Goal: Task Accomplishment & Management: Complete application form

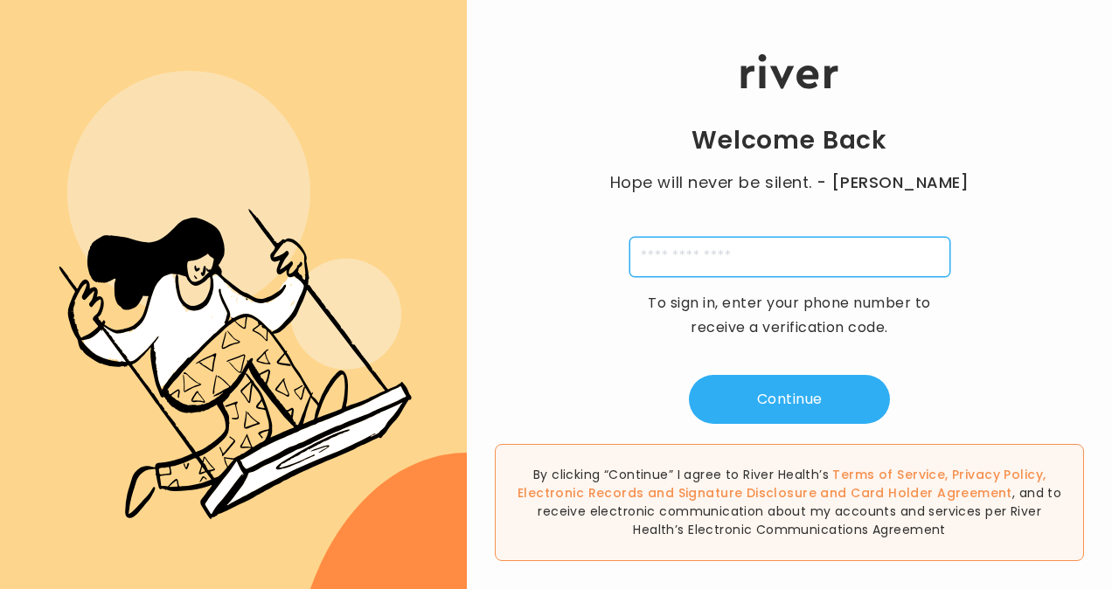
click at [824, 239] on input "tel" at bounding box center [789, 257] width 321 height 40
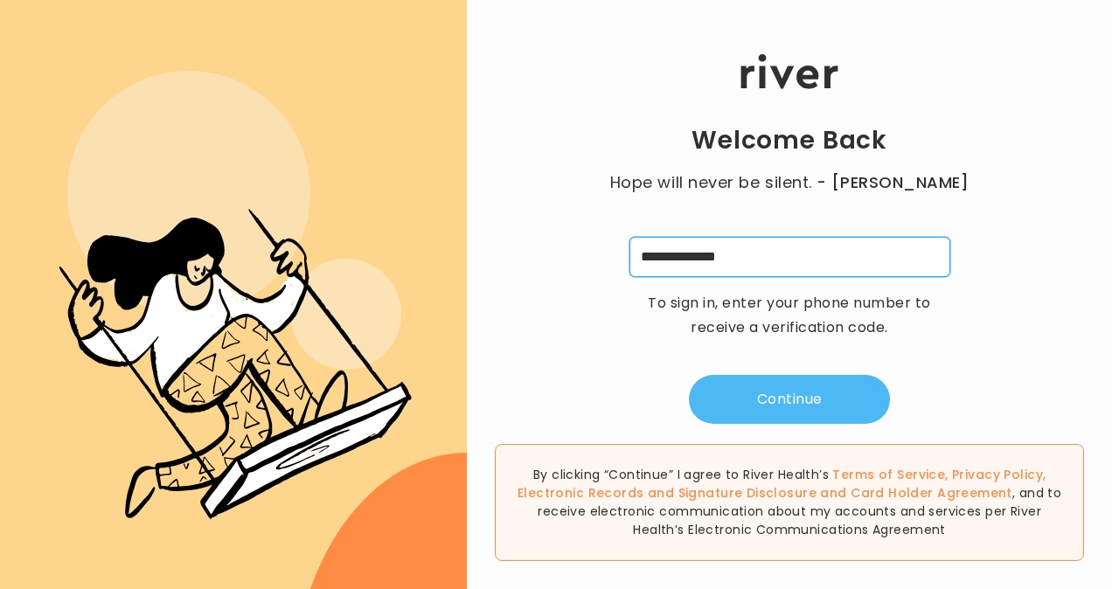
type input "**********"
click at [788, 383] on button "Continue" at bounding box center [789, 399] width 201 height 49
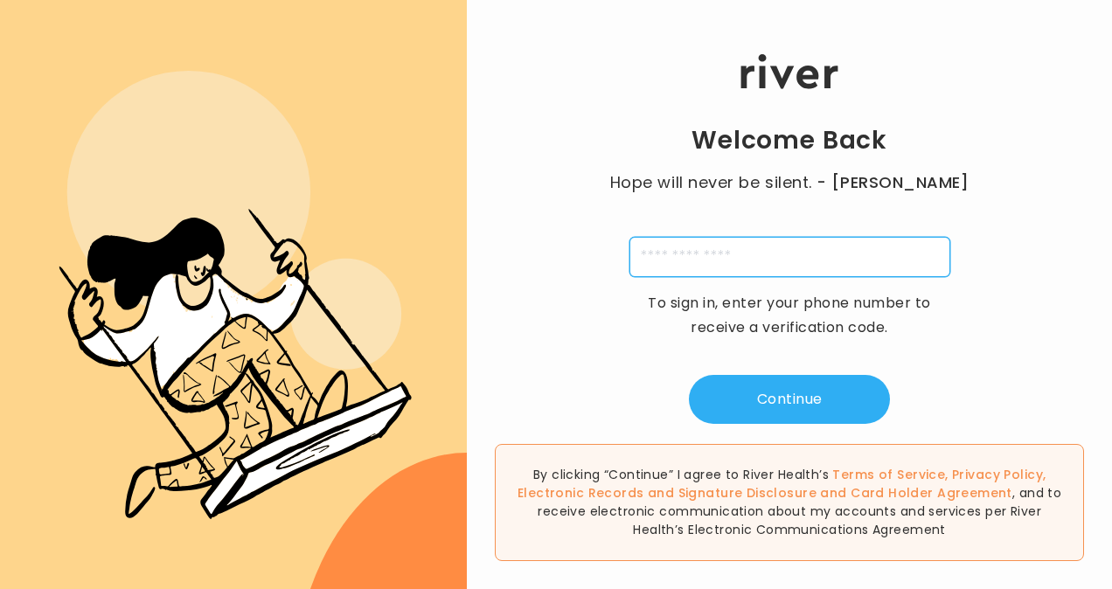
click at [825, 241] on input "tel" at bounding box center [789, 257] width 321 height 40
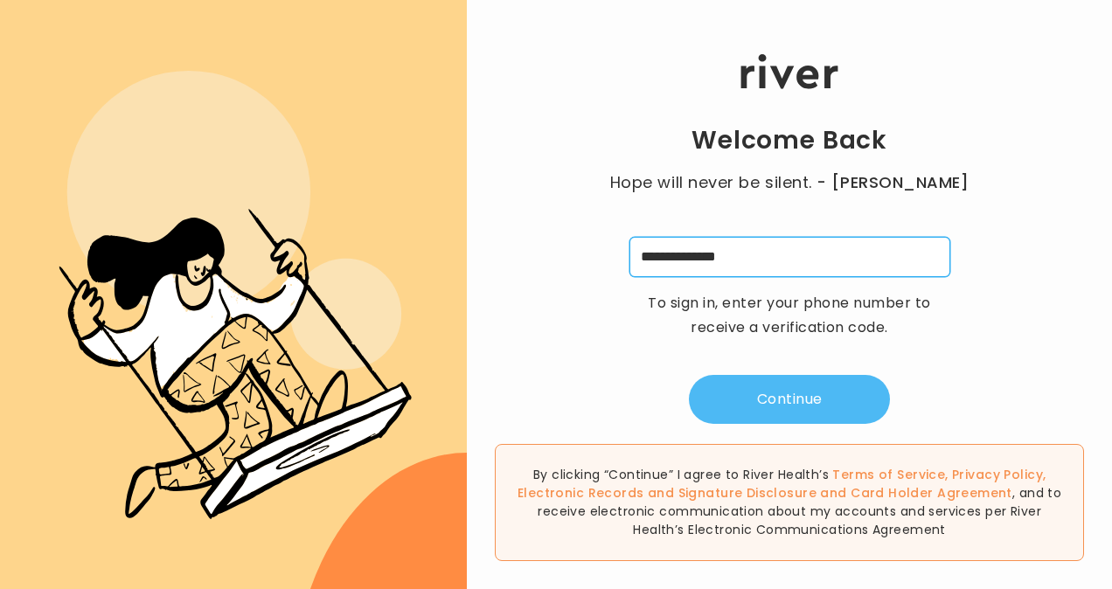
type input "**********"
click at [828, 400] on button "Continue" at bounding box center [789, 399] width 201 height 49
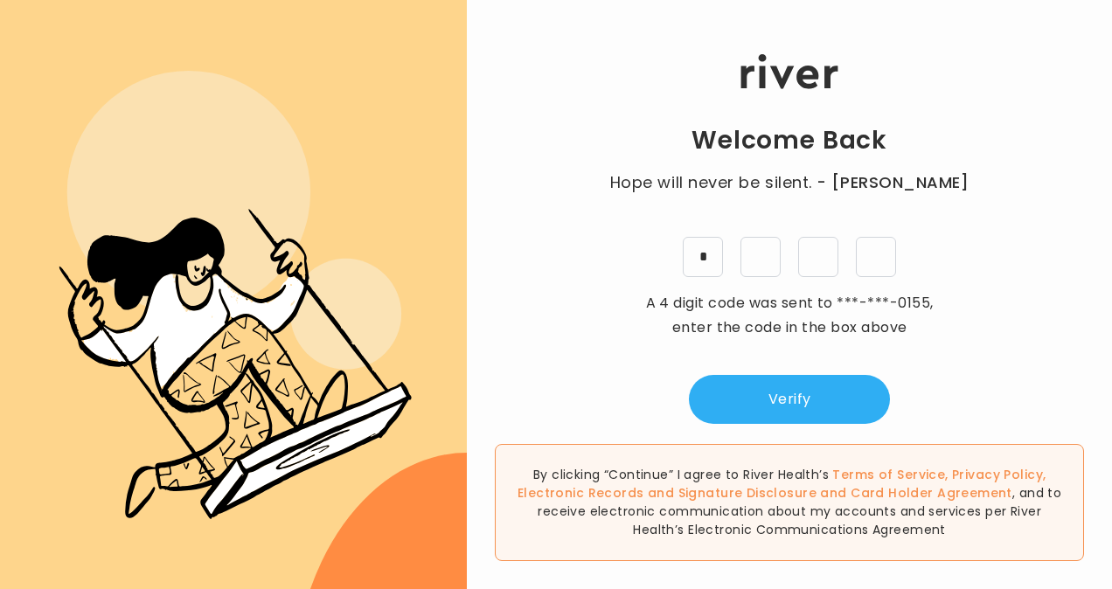
type input "*"
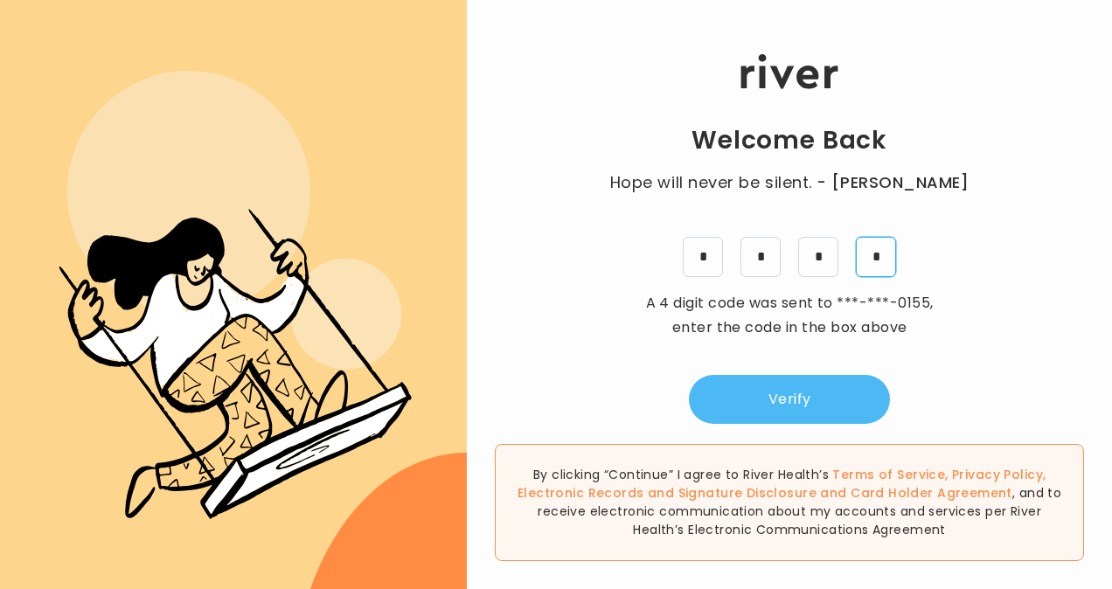
type input "*"
click at [790, 396] on button "Verify" at bounding box center [789, 399] width 201 height 49
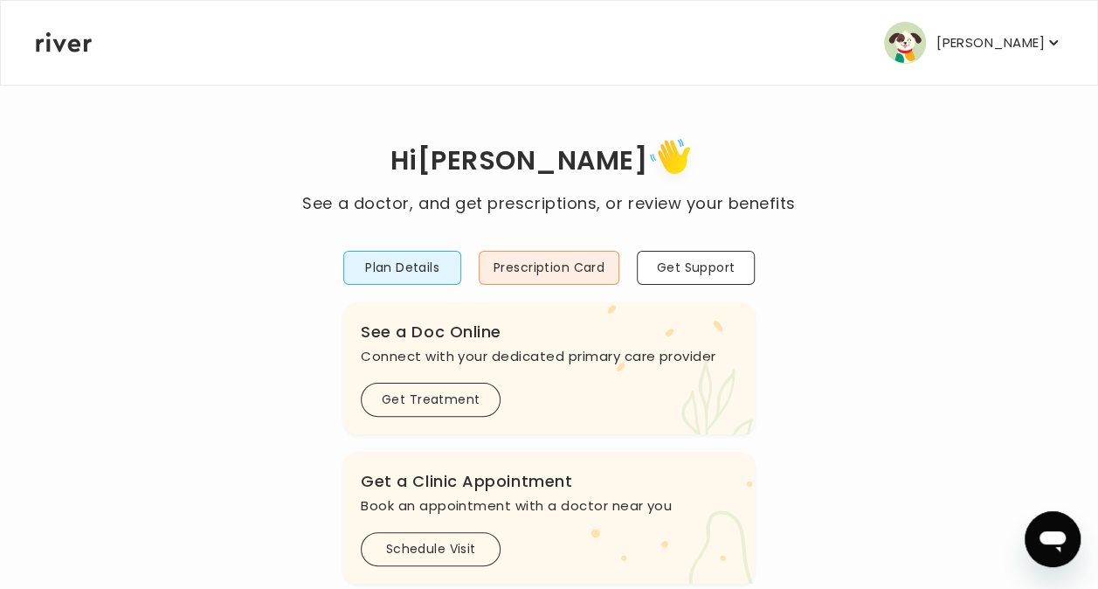
click at [1000, 38] on p "[PERSON_NAME]" at bounding box center [991, 43] width 108 height 24
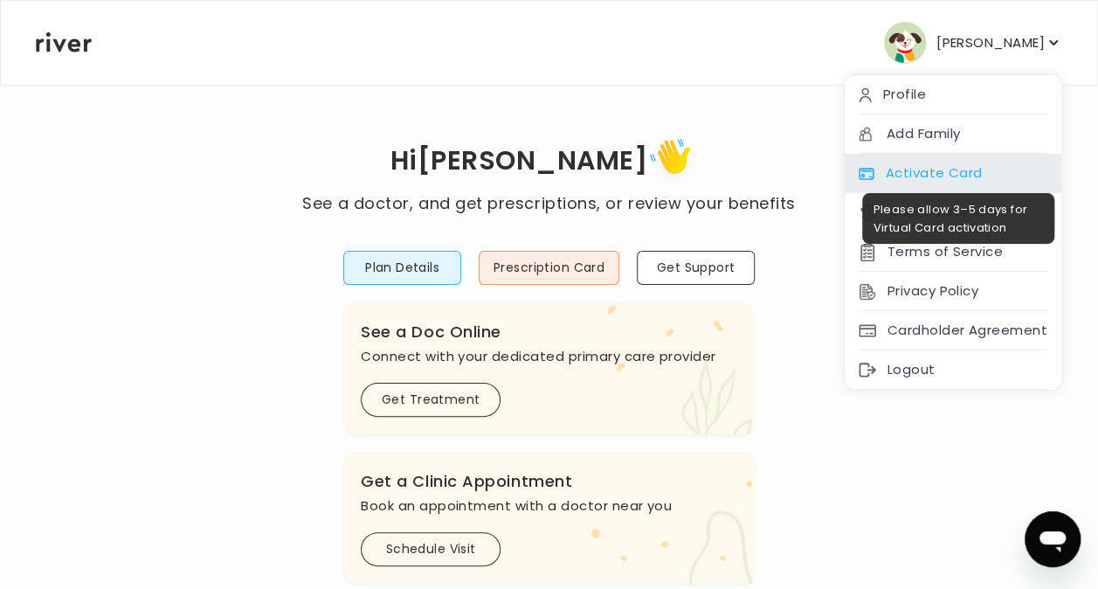
click at [948, 172] on div "Activate Card" at bounding box center [953, 173] width 217 height 39
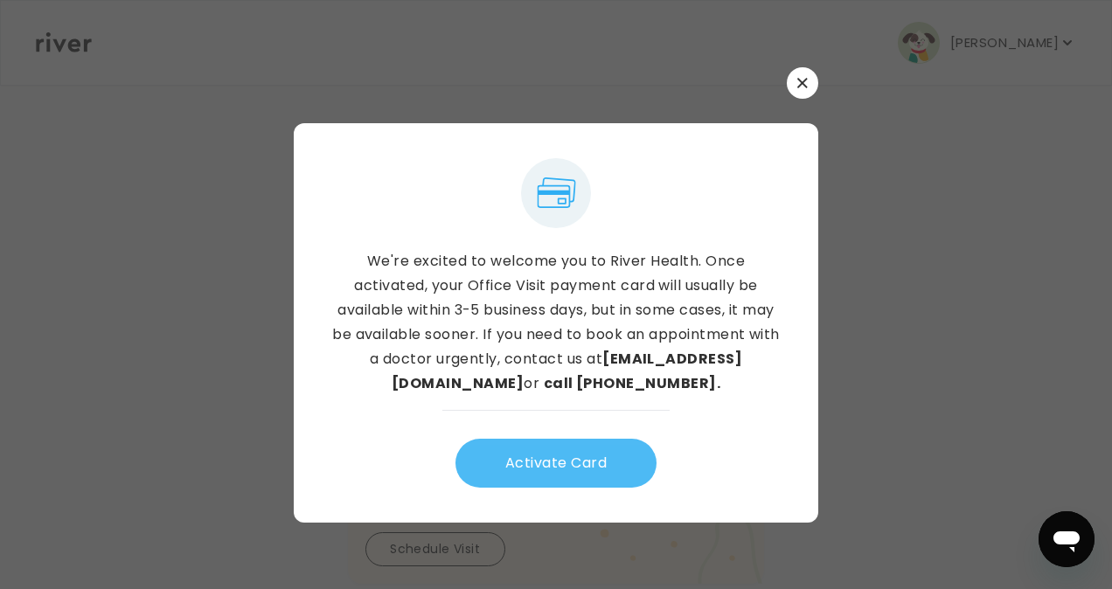
click at [620, 443] on button "Activate Card" at bounding box center [555, 463] width 201 height 49
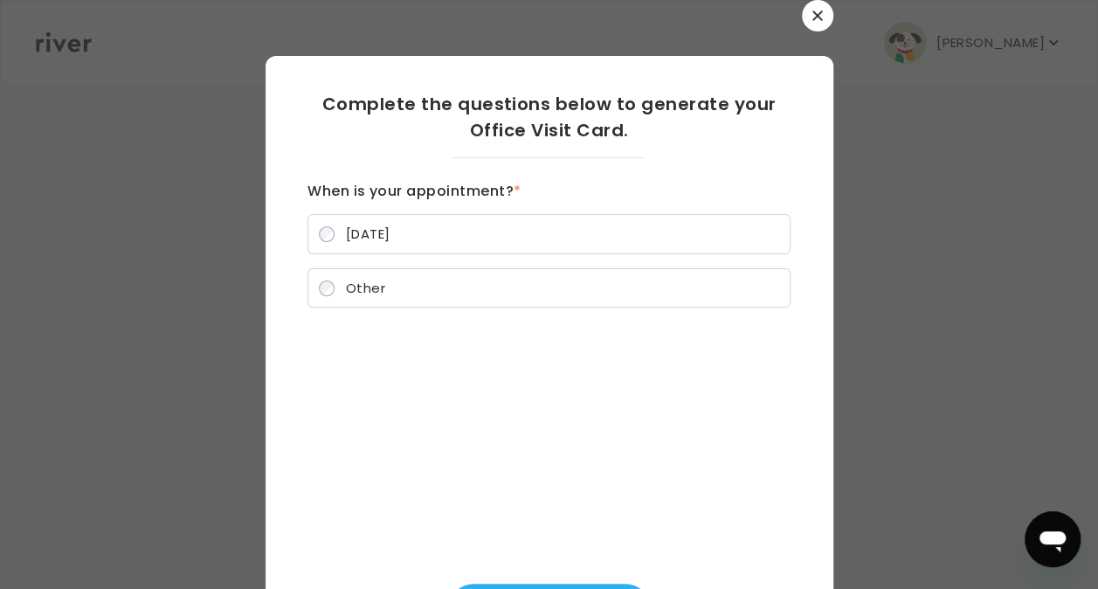
click at [392, 228] on label "[DATE]" at bounding box center [549, 234] width 483 height 40
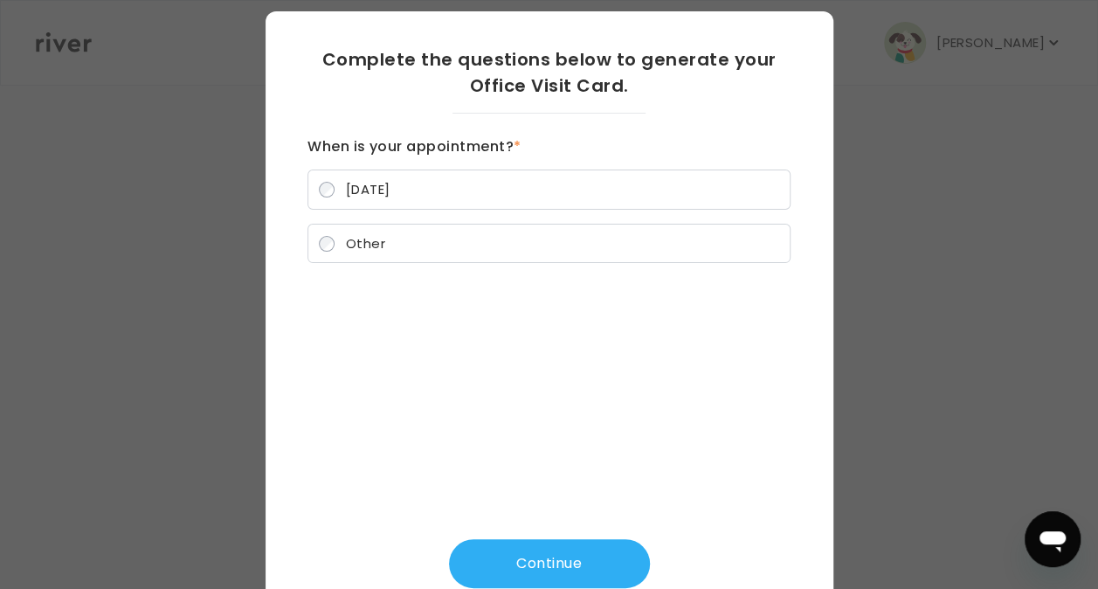
scroll to position [79, 0]
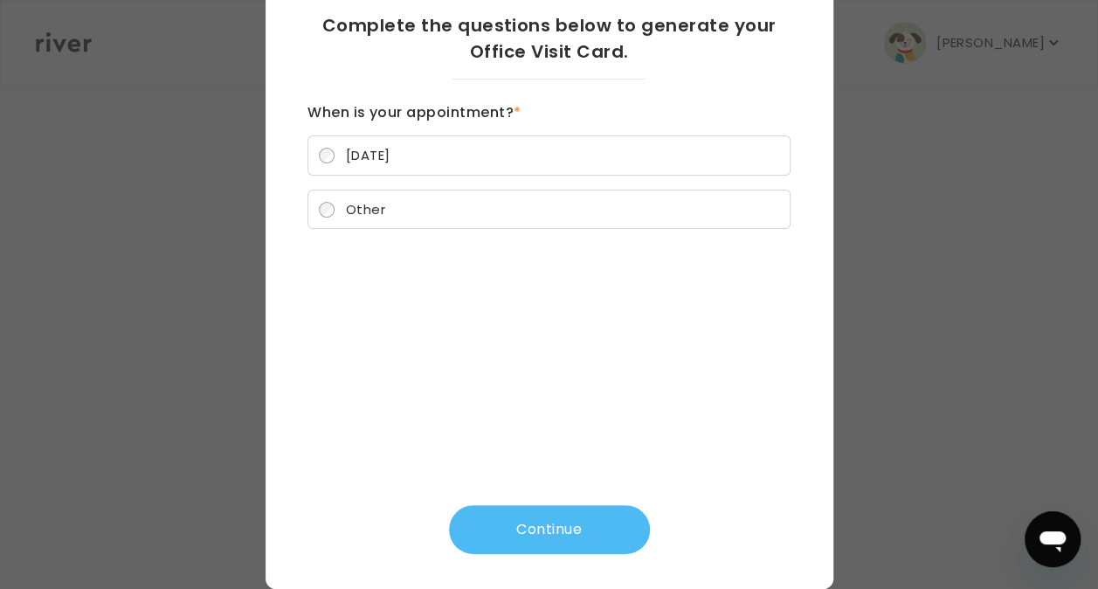
drag, startPoint x: 543, startPoint y: 530, endPoint x: 558, endPoint y: 524, distance: 15.8
click at [543, 528] on button "Continue" at bounding box center [549, 529] width 201 height 49
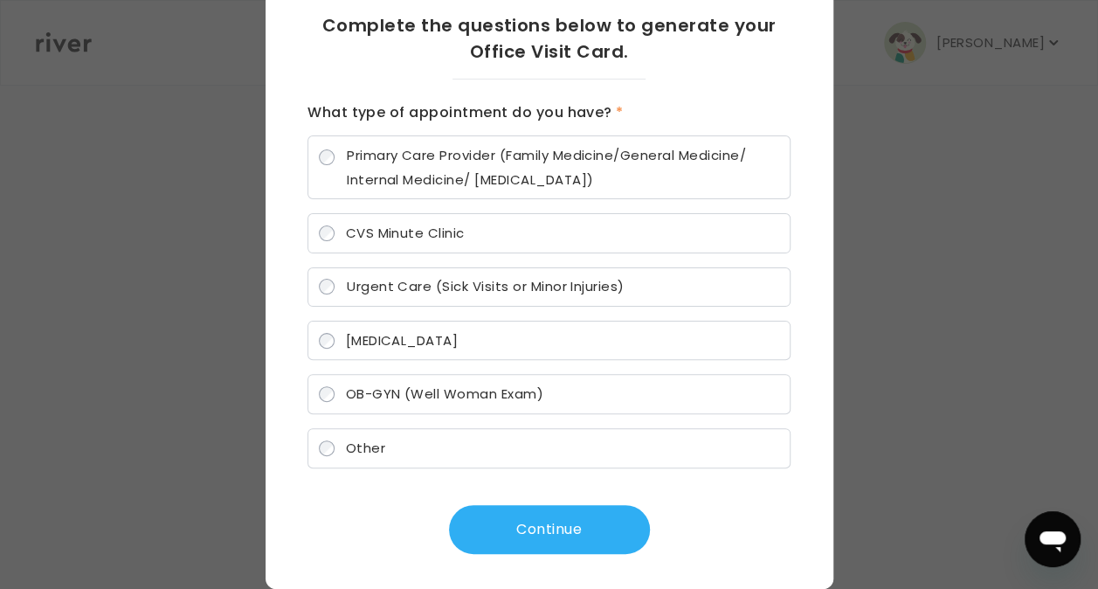
click at [409, 157] on span "Primary Care Provider (Family Medicine/General Medicine/ Internal Medicine/ [ME…" at bounding box center [563, 167] width 433 height 49
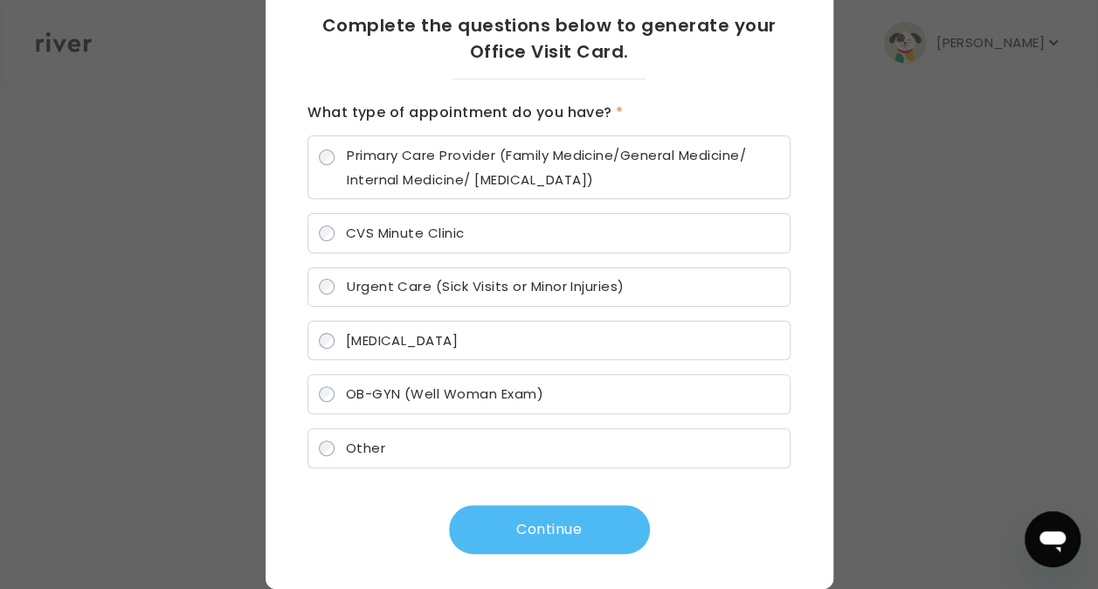
click at [535, 530] on button "Continue" at bounding box center [549, 529] width 201 height 49
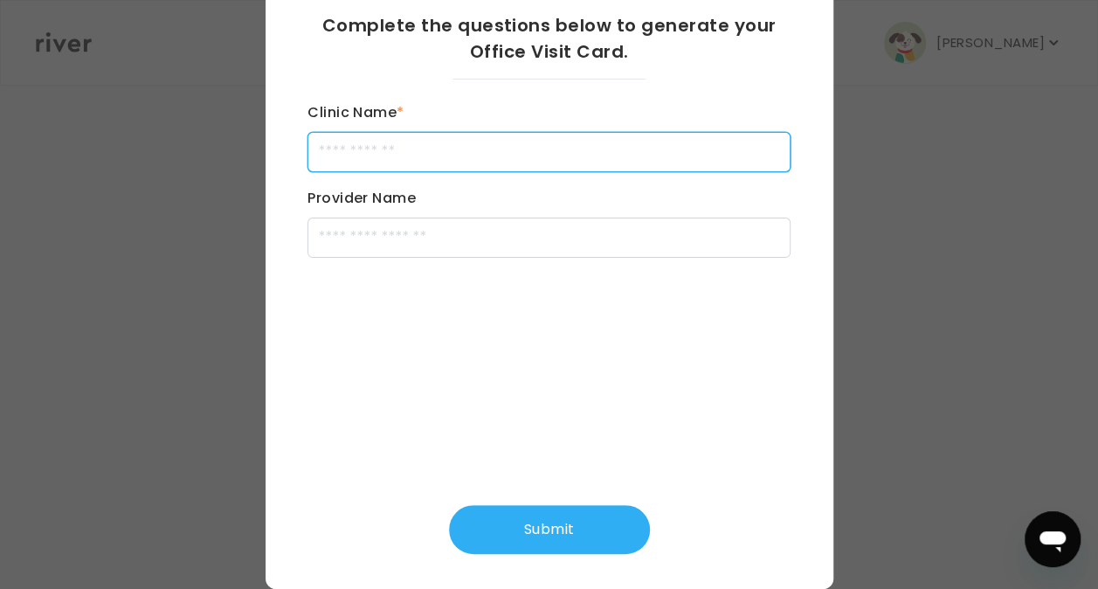
click at [375, 151] on input "Clinic Name *" at bounding box center [549, 152] width 483 height 40
type input "**********"
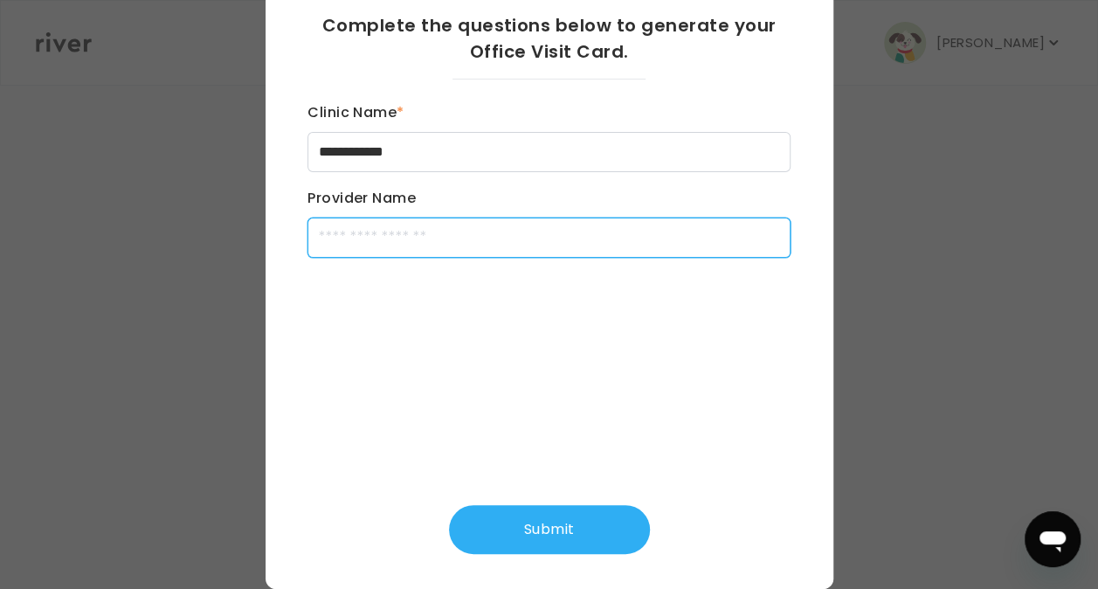
click at [417, 248] on input "Provider Name" at bounding box center [549, 238] width 483 height 40
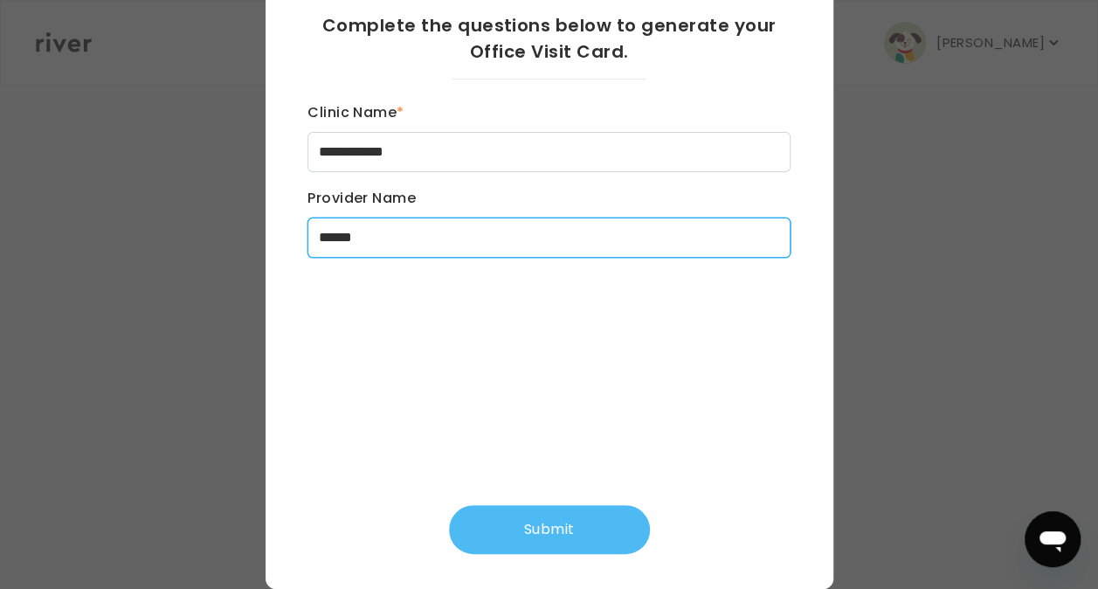
type input "*****"
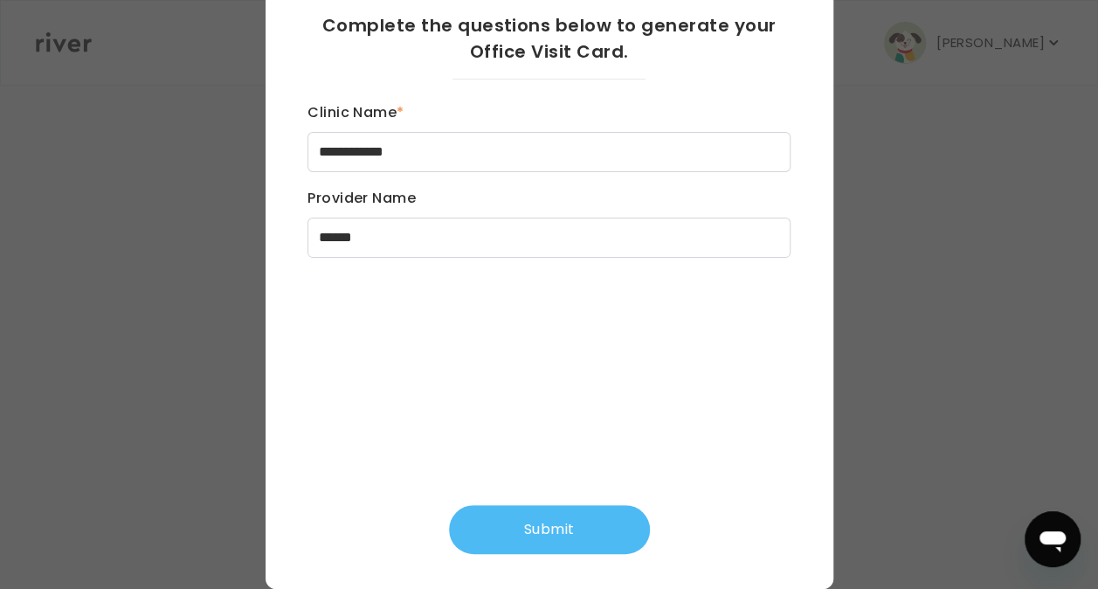
click at [519, 542] on button "Submit" at bounding box center [549, 529] width 201 height 49
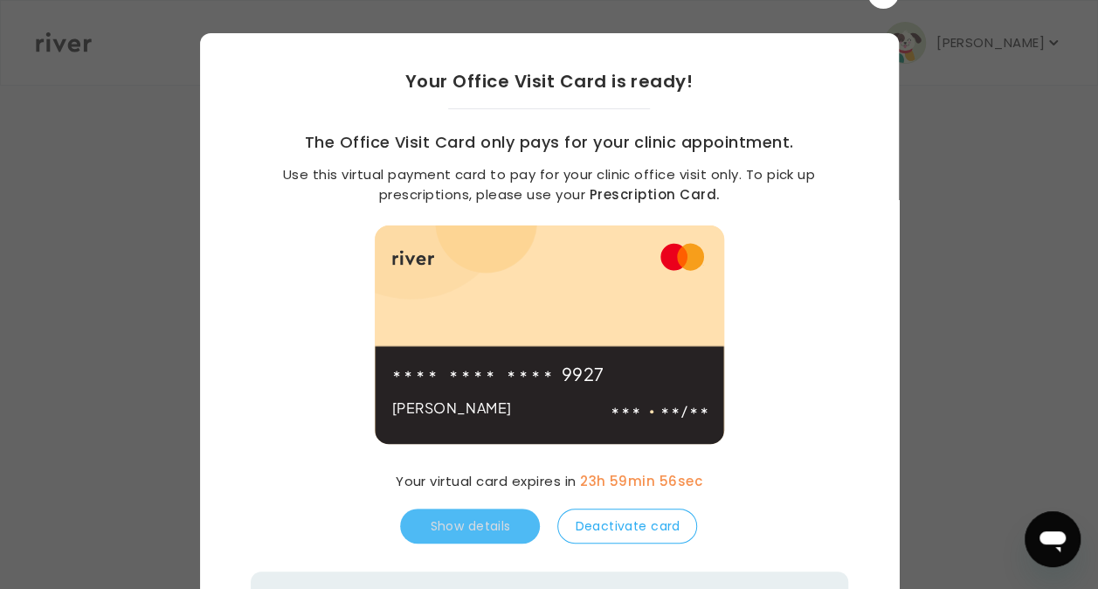
scroll to position [87, 0]
click at [484, 520] on button "Show details" at bounding box center [470, 526] width 140 height 35
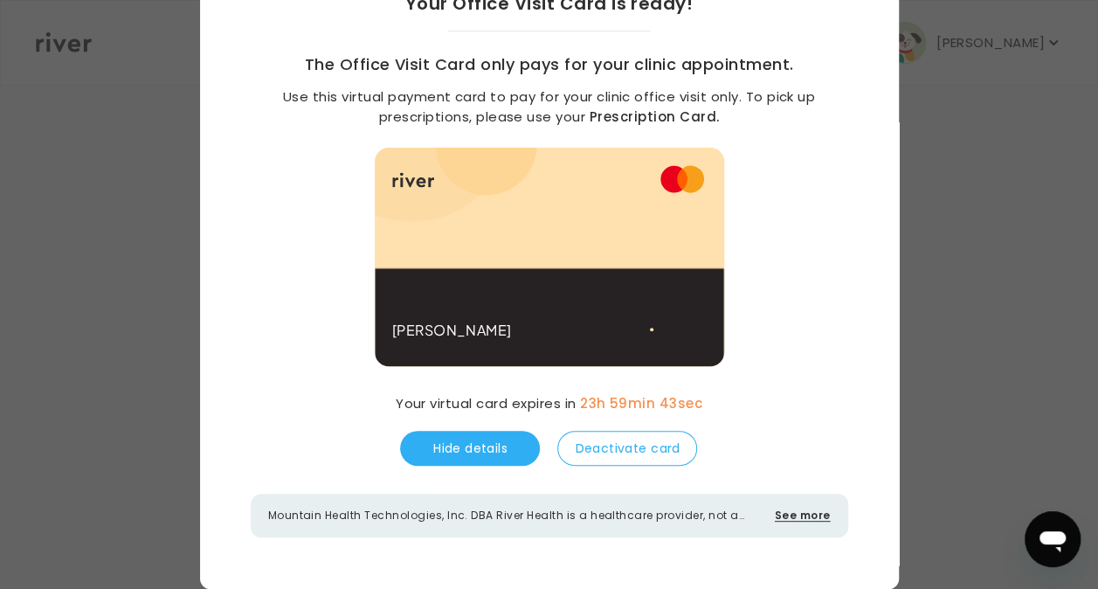
scroll to position [0, 0]
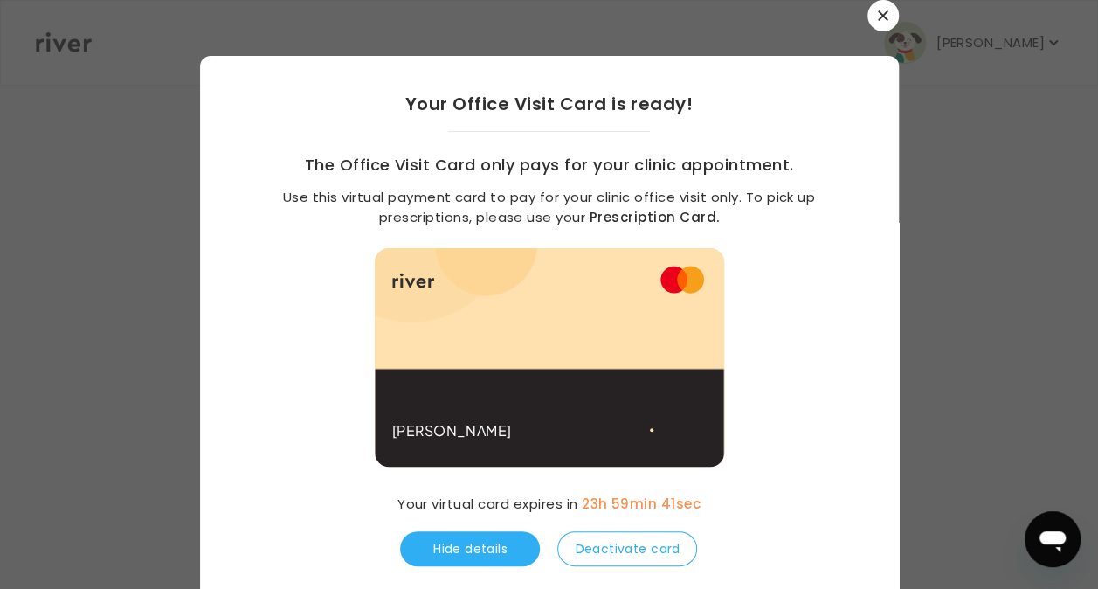
click at [880, 12] on icon "button" at bounding box center [883, 15] width 10 height 10
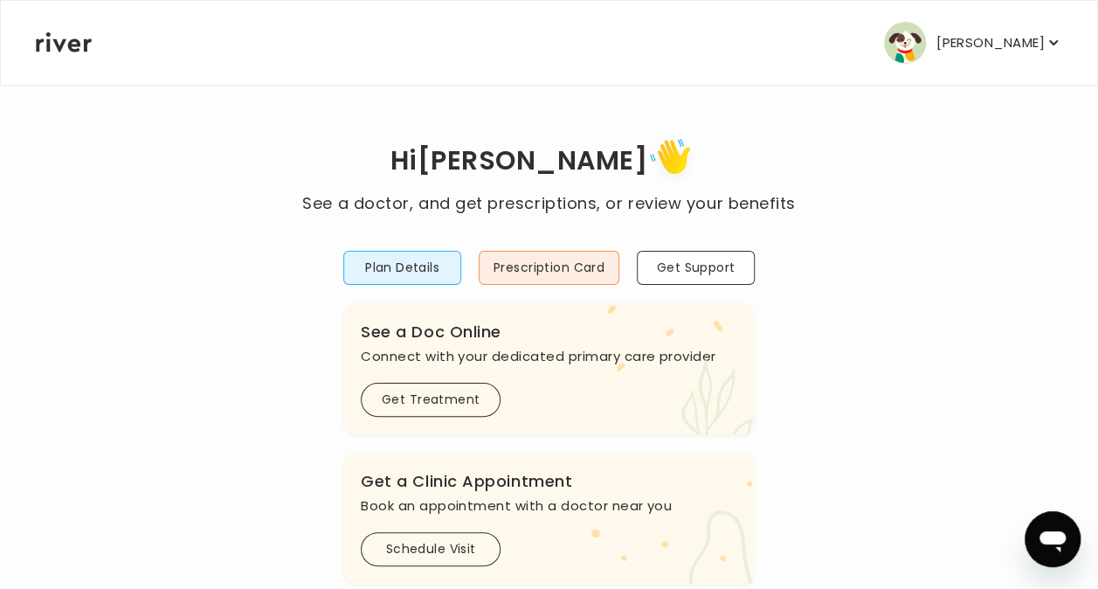
click at [1001, 40] on p "[PERSON_NAME]" at bounding box center [991, 43] width 108 height 24
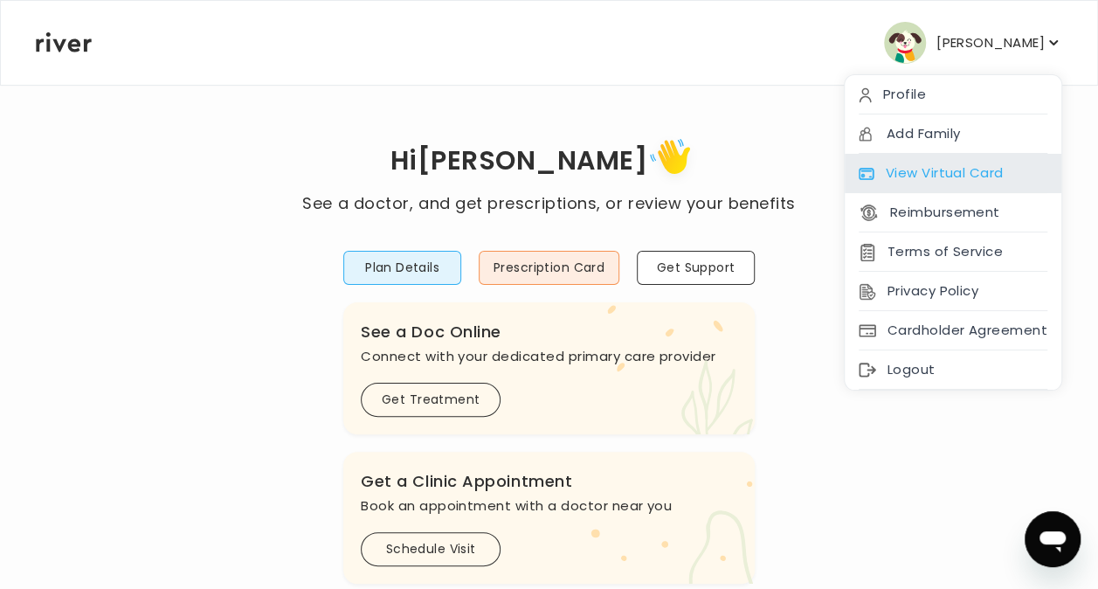
click at [925, 166] on div "View Virtual Card" at bounding box center [953, 173] width 217 height 39
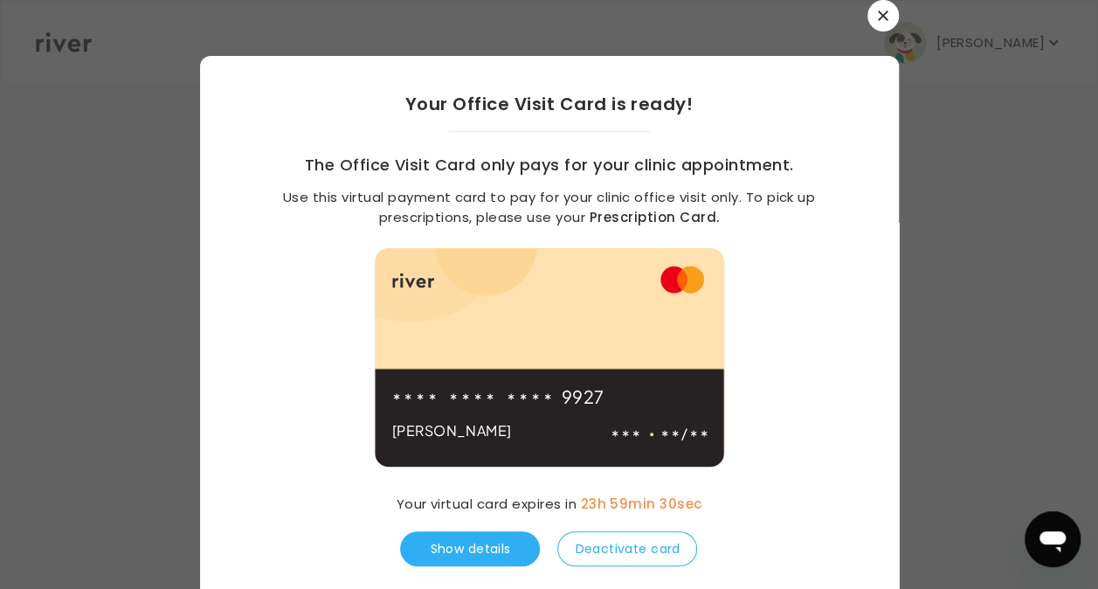
click at [883, 9] on button "button" at bounding box center [883, 15] width 31 height 31
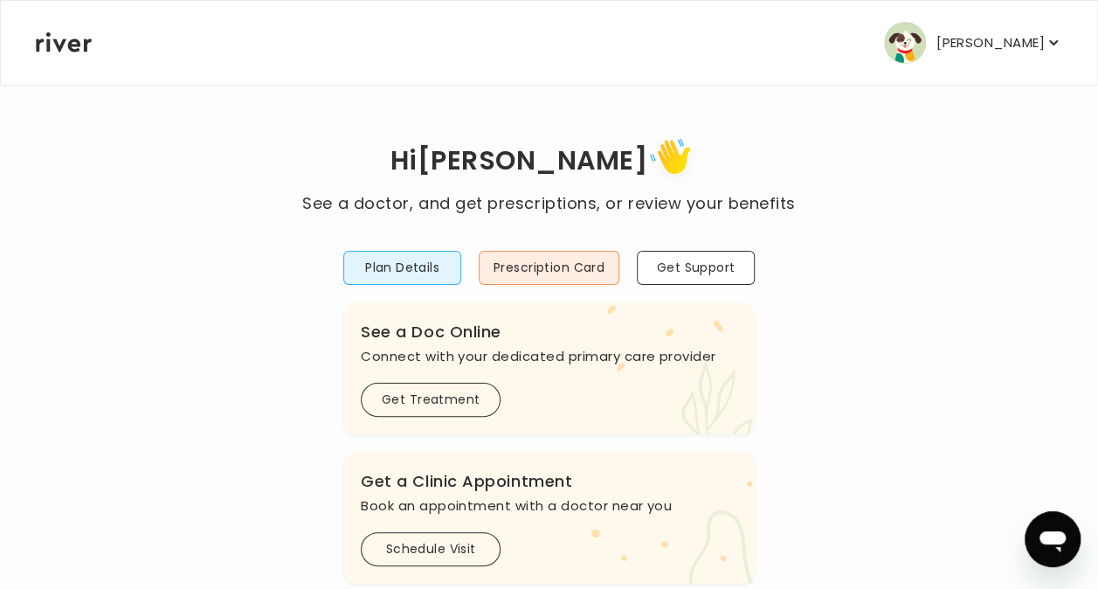
click at [1043, 38] on p "[PERSON_NAME]" at bounding box center [991, 43] width 108 height 24
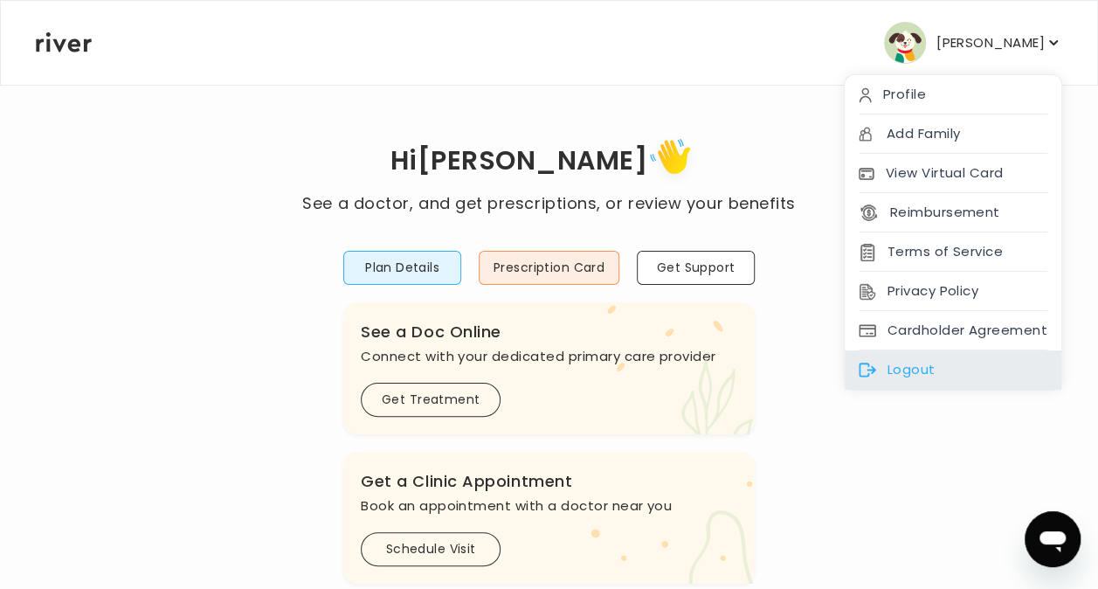
click at [918, 360] on div "Logout" at bounding box center [953, 369] width 217 height 39
